Goal: Task Accomplishment & Management: Use online tool/utility

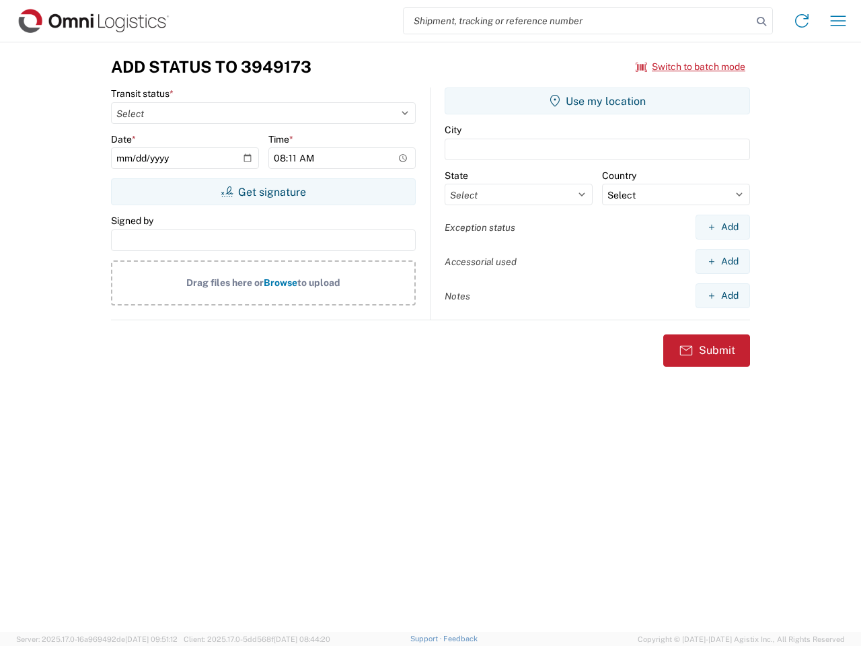
click at [578, 21] on input "search" at bounding box center [578, 21] width 348 height 26
click at [761, 22] on icon at bounding box center [761, 21] width 19 height 19
click at [802, 21] on icon at bounding box center [802, 21] width 22 height 22
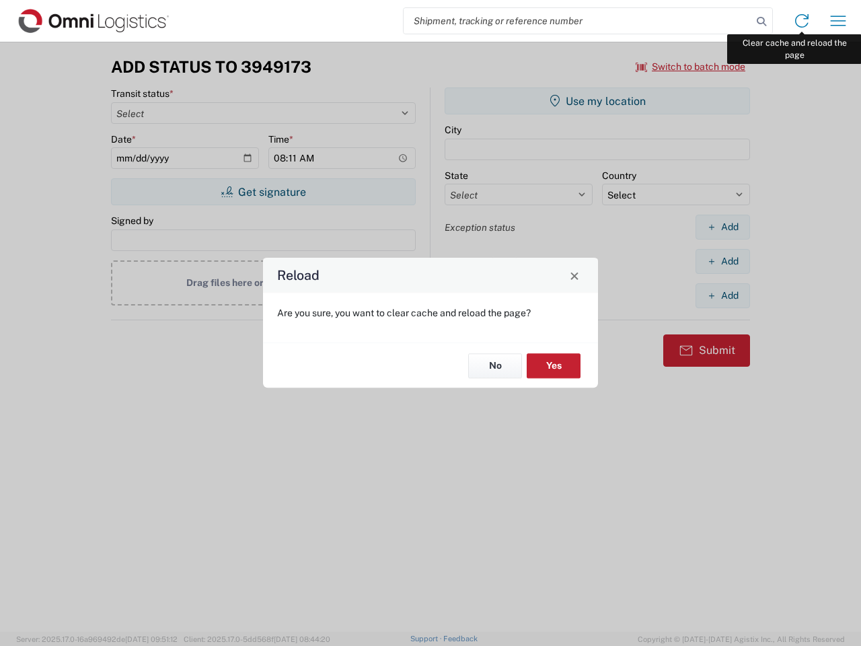
click at [838, 21] on div "Reload Are you sure, you want to clear cache and reload the page? No Yes" at bounding box center [430, 323] width 861 height 646
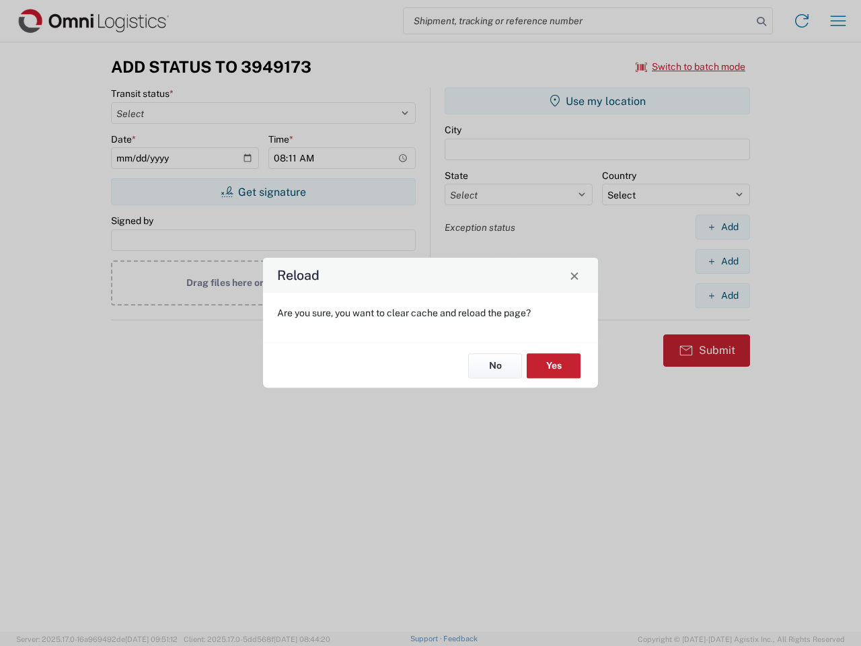
click at [691, 67] on div "Reload Are you sure, you want to clear cache and reload the page? No Yes" at bounding box center [430, 323] width 861 height 646
click at [263, 192] on div "Reload Are you sure, you want to clear cache and reload the page? No Yes" at bounding box center [430, 323] width 861 height 646
click at [597, 101] on div "Reload Are you sure, you want to clear cache and reload the page? No Yes" at bounding box center [430, 323] width 861 height 646
click at [722, 227] on div "Reload Are you sure, you want to clear cache and reload the page? No Yes" at bounding box center [430, 323] width 861 height 646
click at [722, 261] on div "Reload Are you sure, you want to clear cache and reload the page? No Yes" at bounding box center [430, 323] width 861 height 646
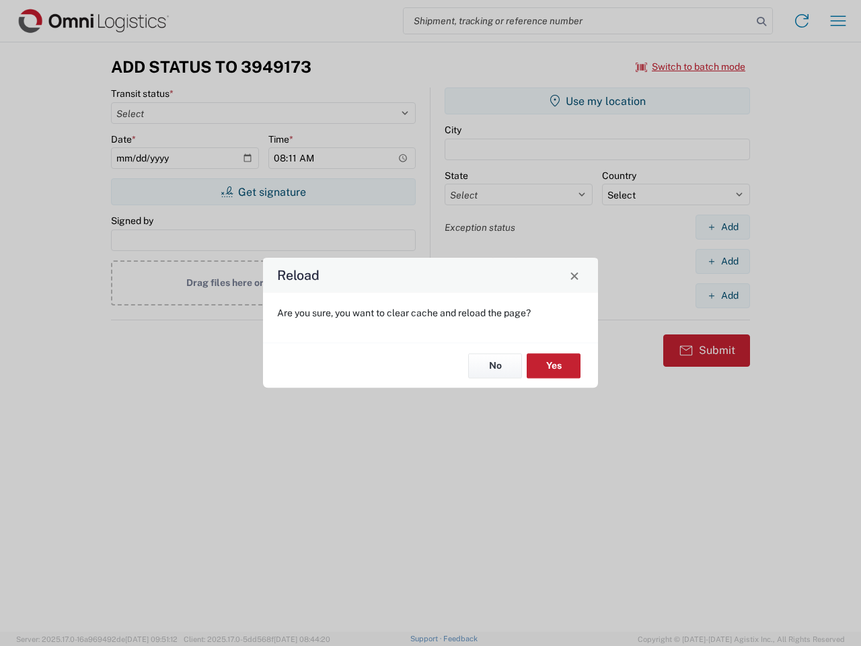
click at [722, 295] on div "Reload Are you sure, you want to clear cache and reload the page? No Yes" at bounding box center [430, 323] width 861 height 646
